Goal: Task Accomplishment & Management: Manage account settings

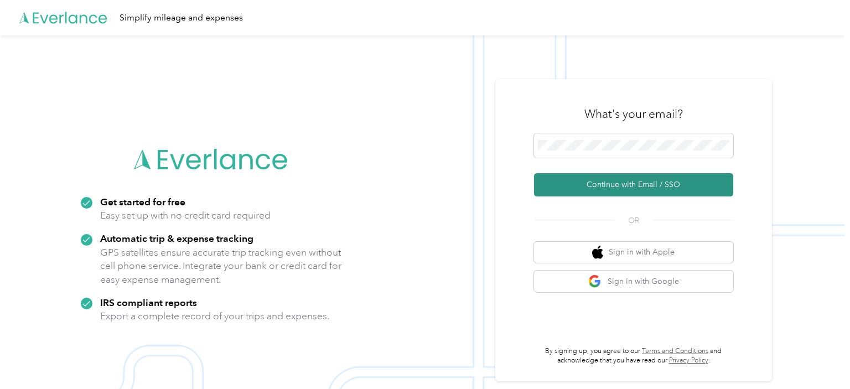
click at [591, 184] on button "Continue with Email / SSO" at bounding box center [633, 184] width 199 height 23
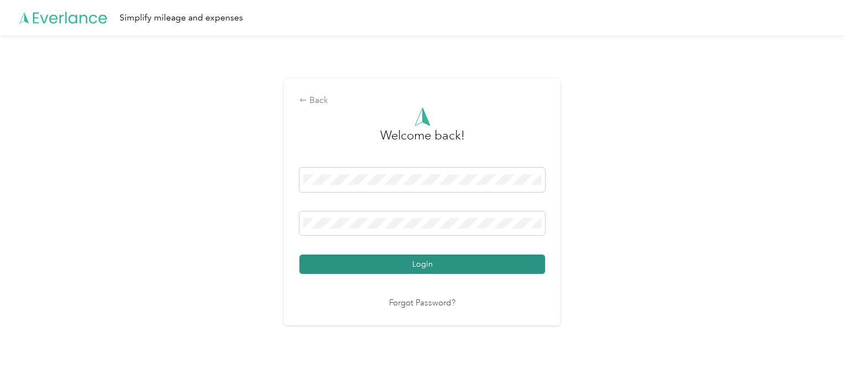
click at [390, 260] on button "Login" at bounding box center [423, 264] width 246 height 19
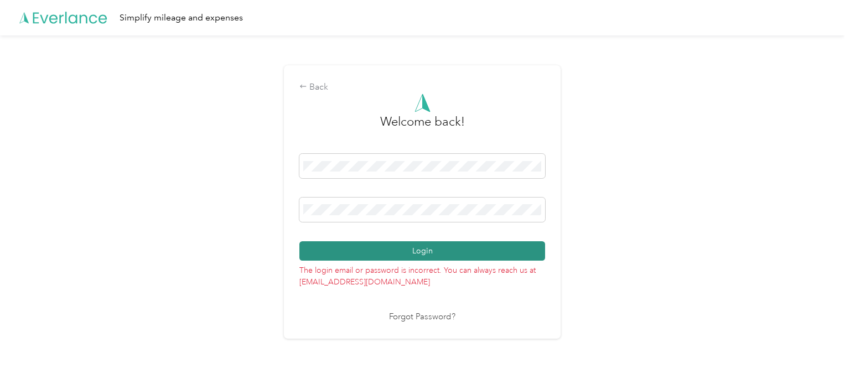
click at [431, 247] on button "Login" at bounding box center [423, 250] width 246 height 19
click at [373, 246] on button "Login" at bounding box center [423, 250] width 246 height 19
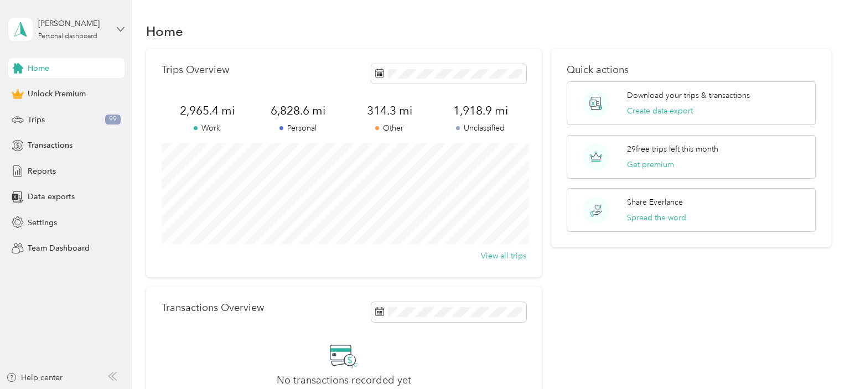
click at [121, 27] on icon at bounding box center [121, 29] width 8 height 8
click at [672, 331] on div "Quick actions Download your trips & transactions Create data export 29 free tri…" at bounding box center [691, 243] width 280 height 389
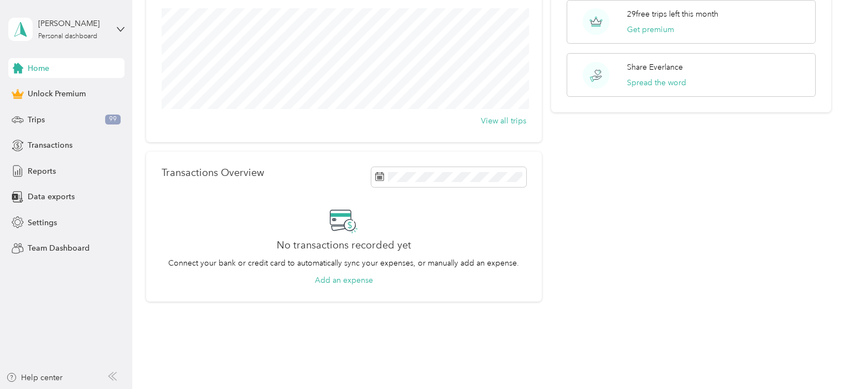
scroll to position [163, 0]
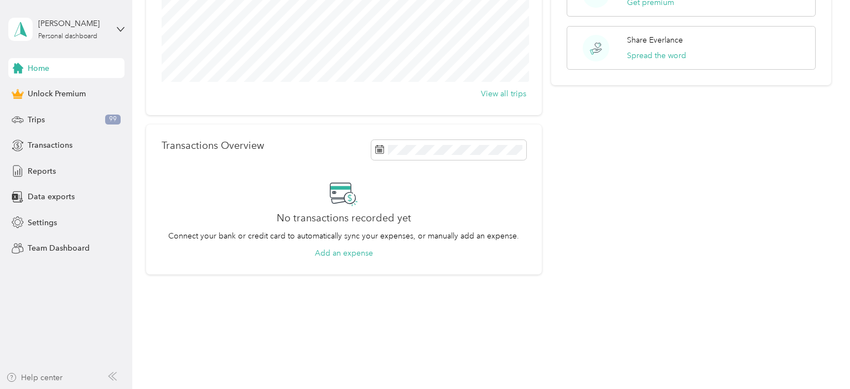
click at [46, 380] on div "Help center" at bounding box center [34, 378] width 56 height 12
click at [745, 252] on div "Quick actions Download your trips & transactions Create data export 29 free tri…" at bounding box center [691, 80] width 280 height 389
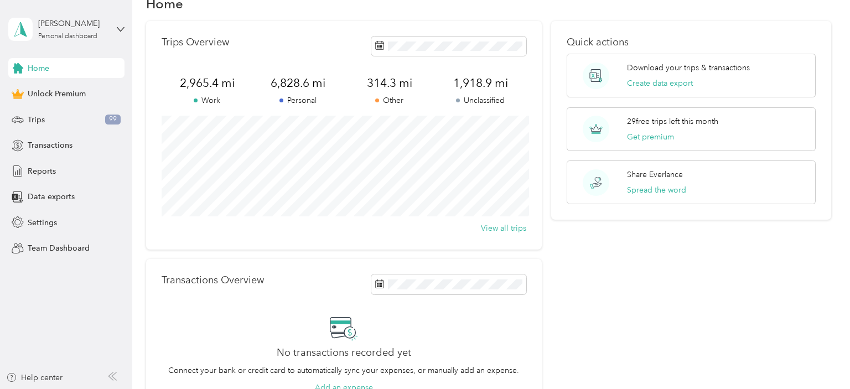
scroll to position [55, 0]
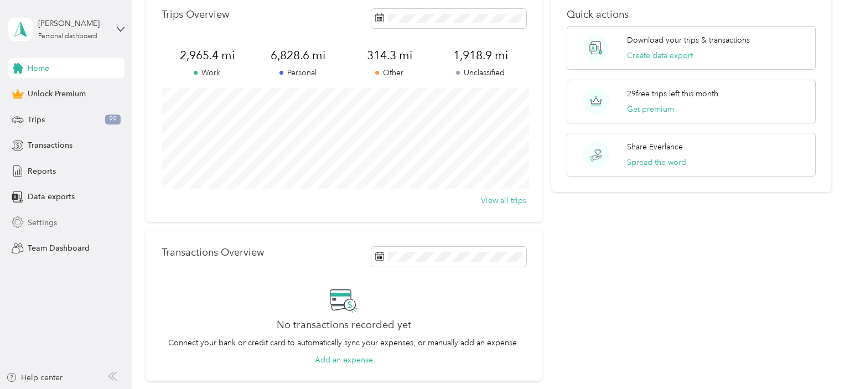
click at [50, 221] on span "Settings" at bounding box center [42, 223] width 29 height 12
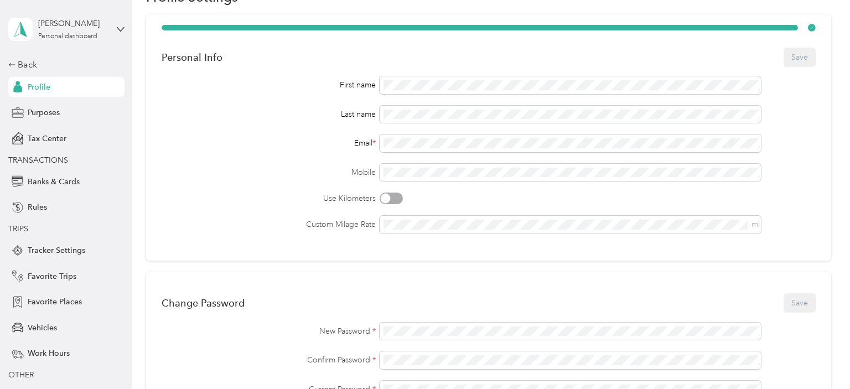
click at [708, 295] on div "Change Password Save" at bounding box center [489, 303] width 654 height 23
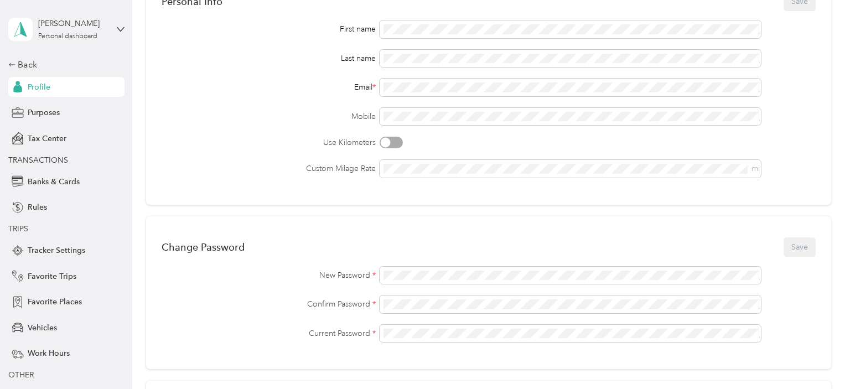
scroll to position [140, 0]
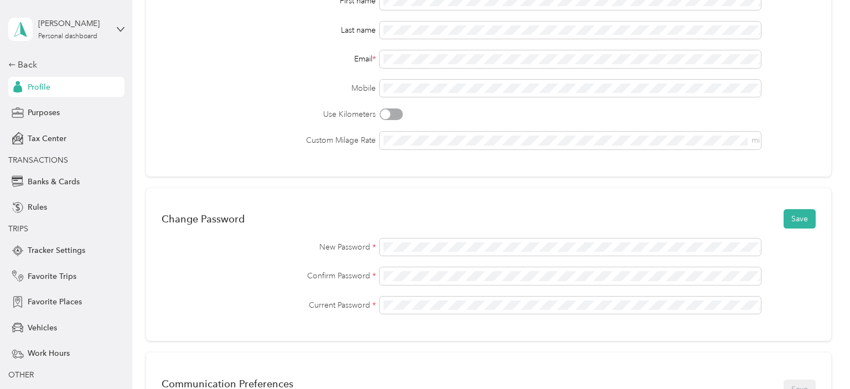
click at [704, 322] on div "Change Password Save New Password * Confirm Password * Current Password *" at bounding box center [488, 264] width 685 height 153
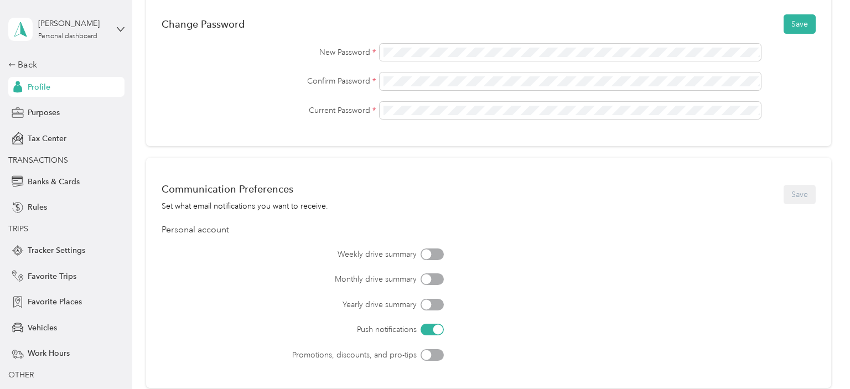
scroll to position [363, 0]
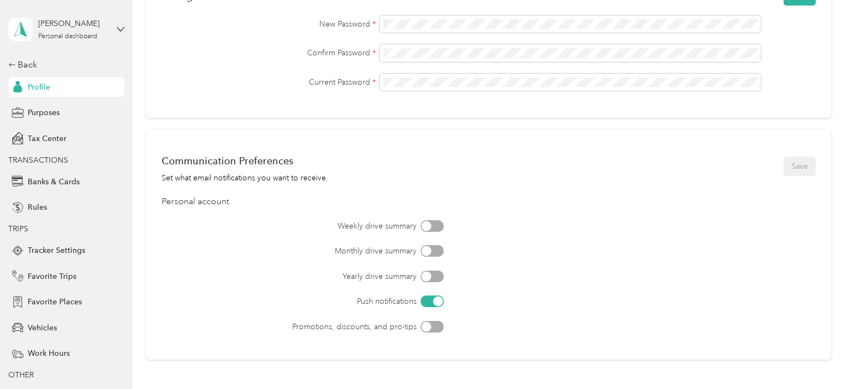
click at [431, 250] on div at bounding box center [427, 251] width 10 height 10
click at [429, 274] on div at bounding box center [427, 276] width 10 height 10
click at [798, 163] on button "Save" at bounding box center [800, 166] width 32 height 19
click at [22, 375] on span "OTHER" at bounding box center [20, 374] width 25 height 9
click at [662, 364] on div "Personal Info Save First name Last name Email * Mobile Use Kilometers Custom Mi…" at bounding box center [488, 39] width 685 height 664
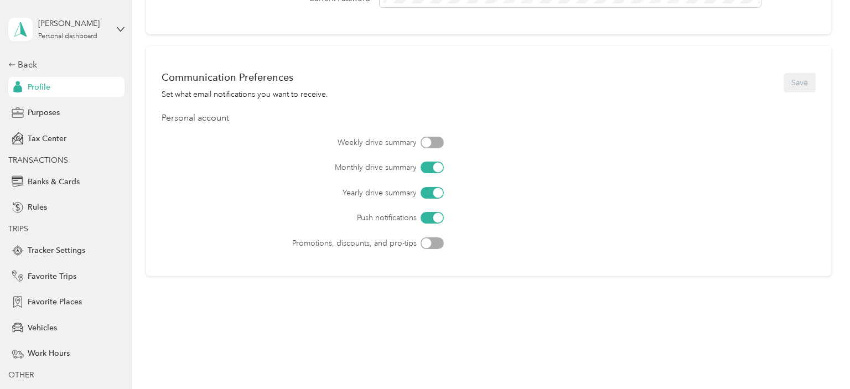
scroll to position [459, 0]
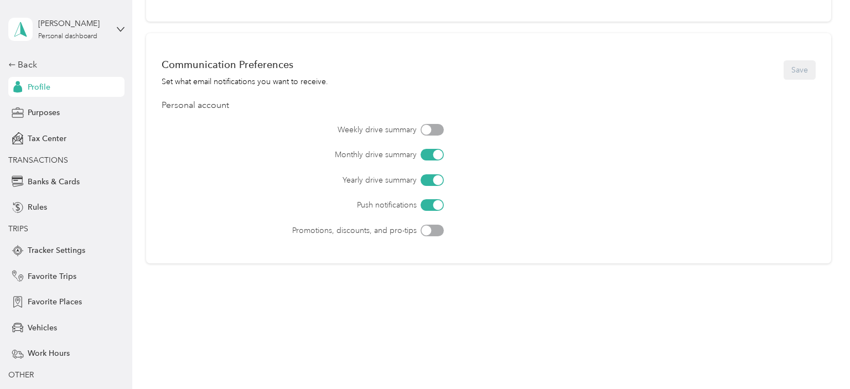
click at [693, 101] on div "Personal account" at bounding box center [489, 105] width 654 height 13
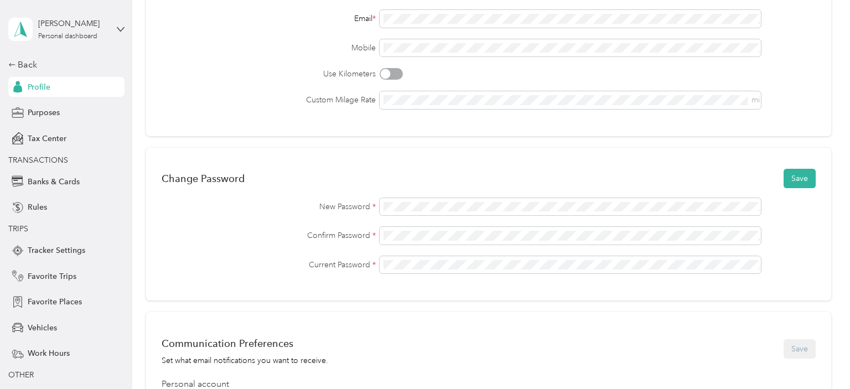
scroll to position [0, 0]
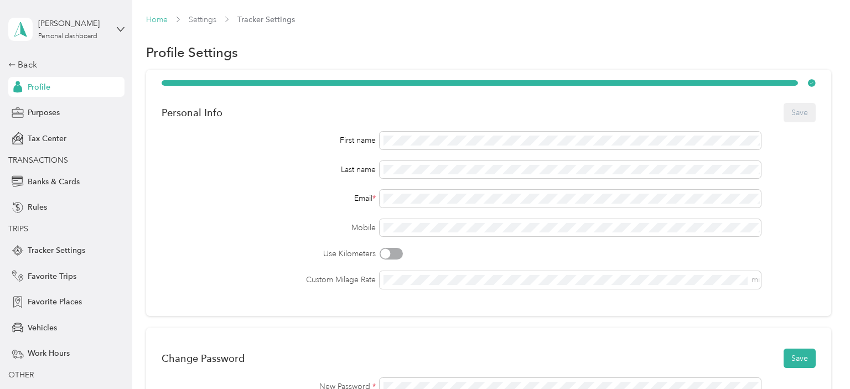
click at [161, 17] on link "Home" at bounding box center [157, 19] width 22 height 9
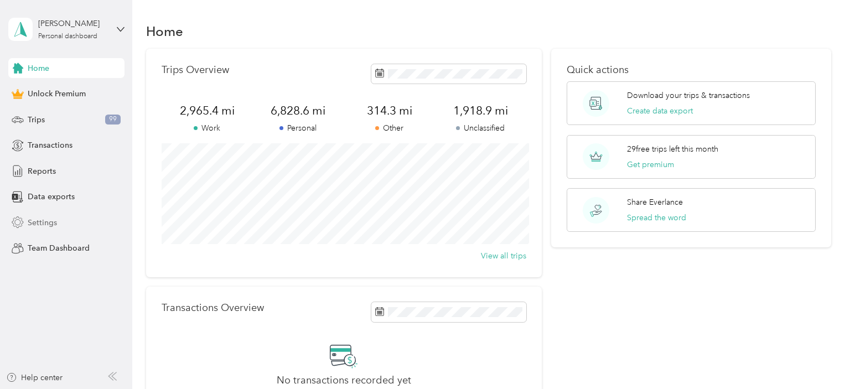
click at [28, 217] on div "Settings" at bounding box center [66, 223] width 116 height 20
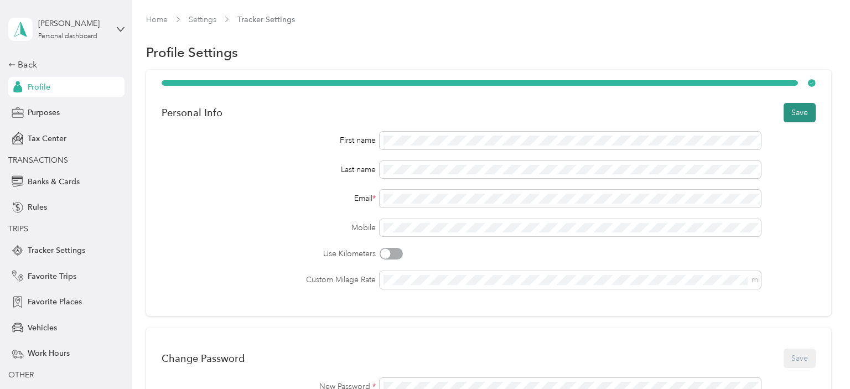
click at [807, 112] on button "Save" at bounding box center [800, 112] width 32 height 19
click at [622, 102] on div "Personal Info Save" at bounding box center [489, 112] width 654 height 23
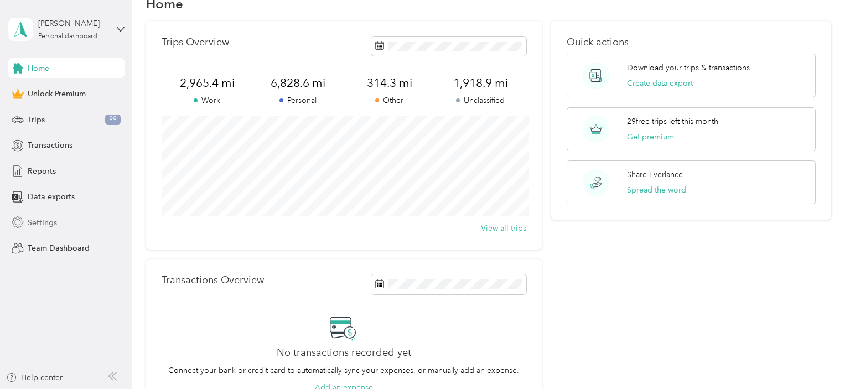
click at [22, 221] on icon at bounding box center [17, 222] width 11 height 11
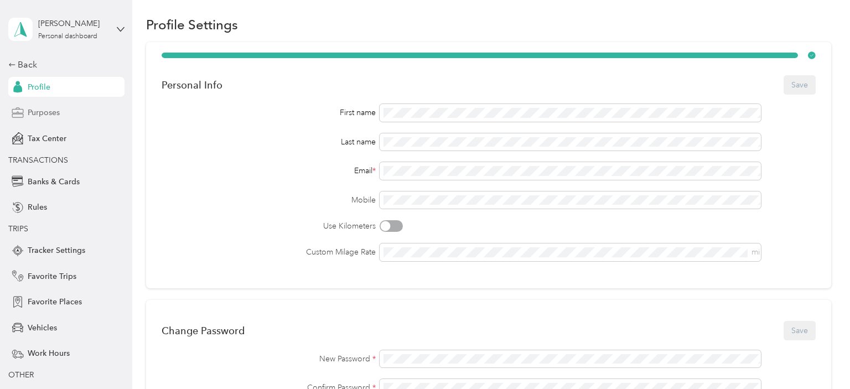
click at [60, 112] on div "Purposes" at bounding box center [66, 113] width 116 height 20
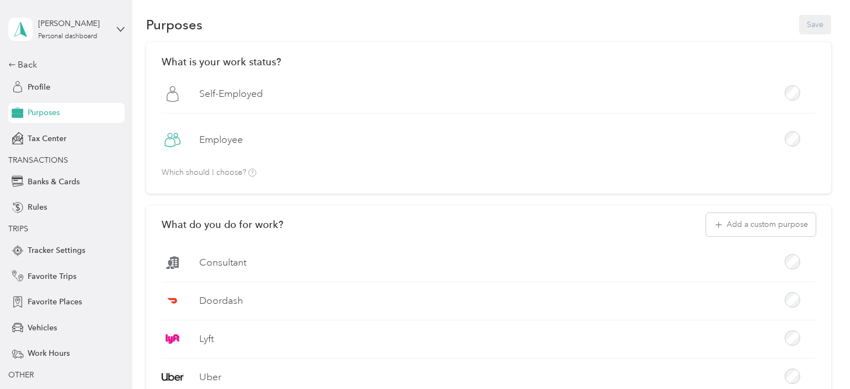
scroll to position [24, 0]
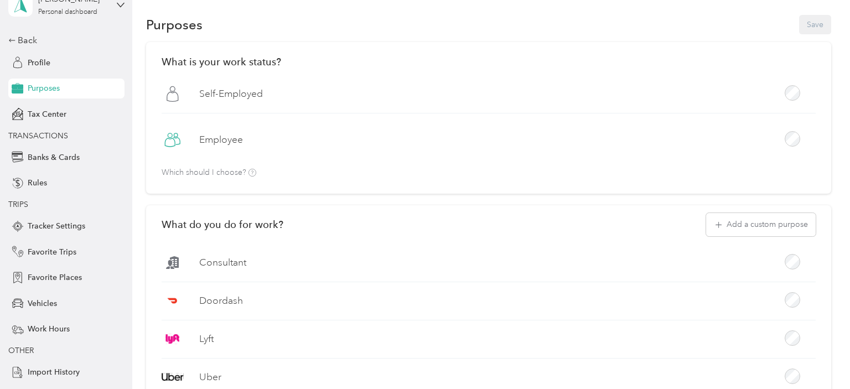
click at [251, 94] on label "Self-Employed" at bounding box center [231, 94] width 64 height 14
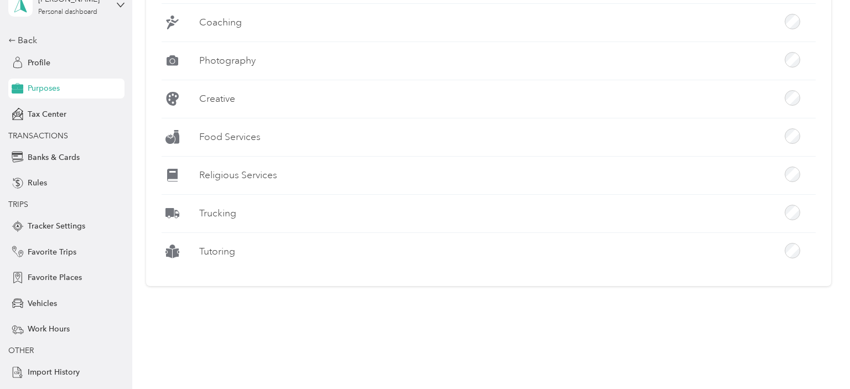
scroll to position [1051, 0]
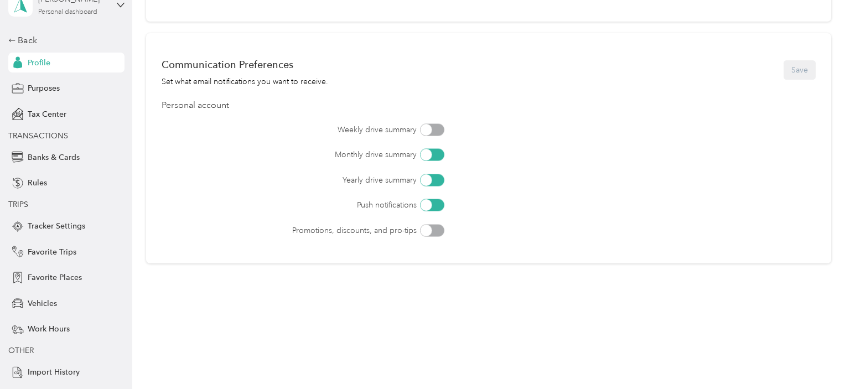
scroll to position [459, 0]
click at [43, 224] on span "Tracker Settings" at bounding box center [57, 226] width 58 height 12
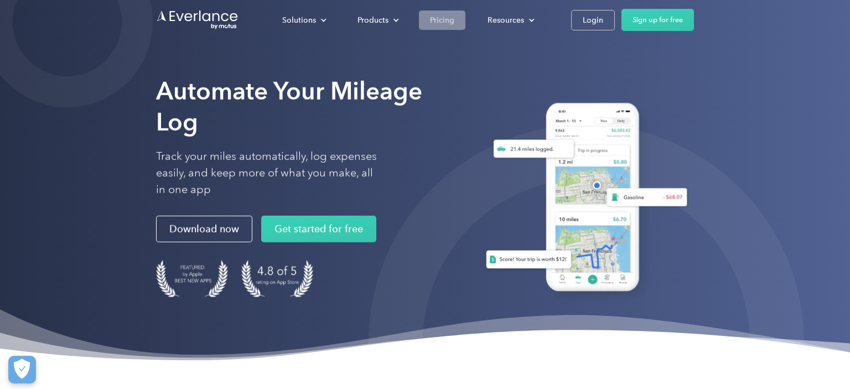
click at [443, 27] on div "Pricing" at bounding box center [442, 20] width 24 height 14
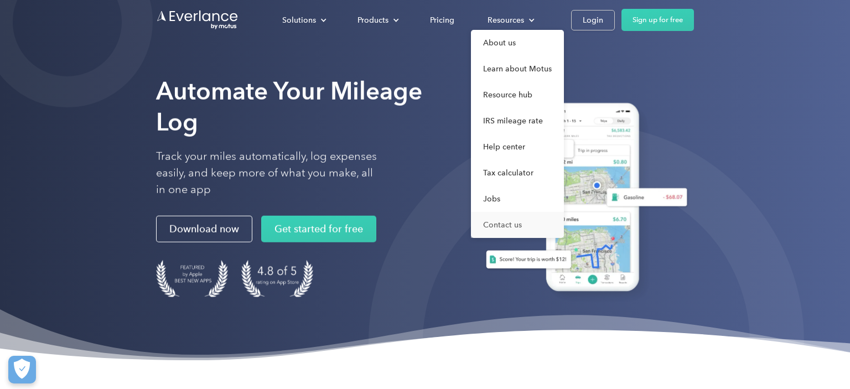
click at [513, 226] on link "Contact us" at bounding box center [517, 225] width 93 height 26
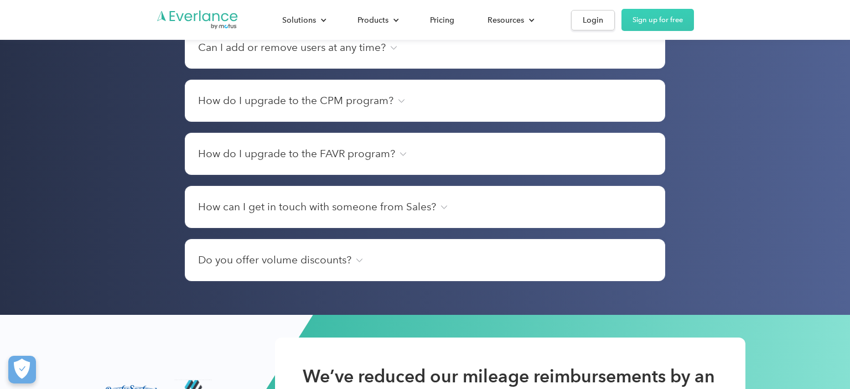
scroll to position [2081, 0]
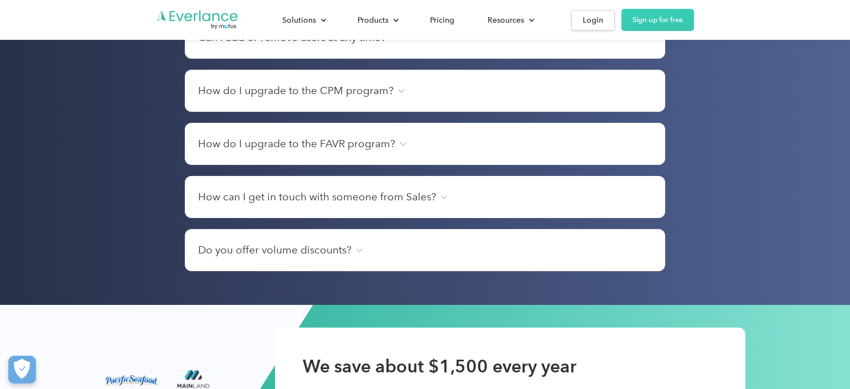
click at [441, 199] on img at bounding box center [444, 197] width 7 height 4
